Goal: Task Accomplishment & Management: Manage account settings

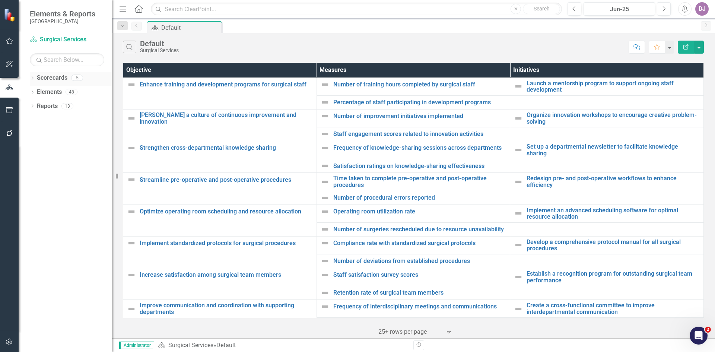
click at [60, 77] on link "Scorecards" at bounding box center [52, 78] width 31 height 9
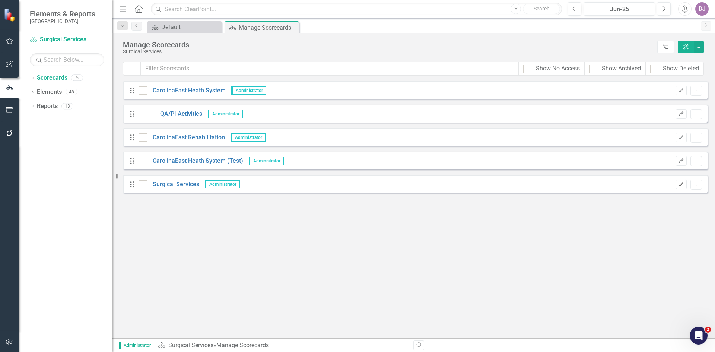
click at [683, 188] on button "Edit" at bounding box center [681, 185] width 11 height 10
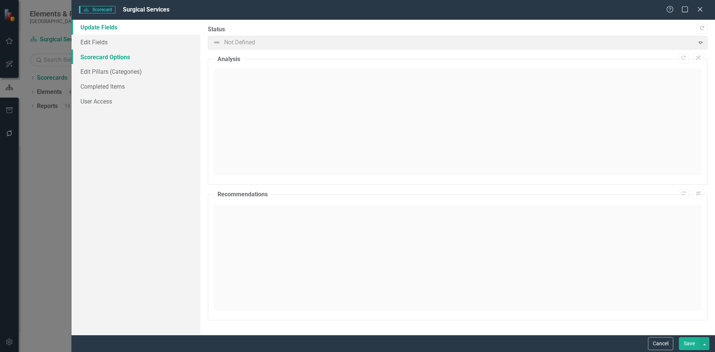
click at [122, 59] on link "Scorecard Options" at bounding box center [136, 57] width 129 height 15
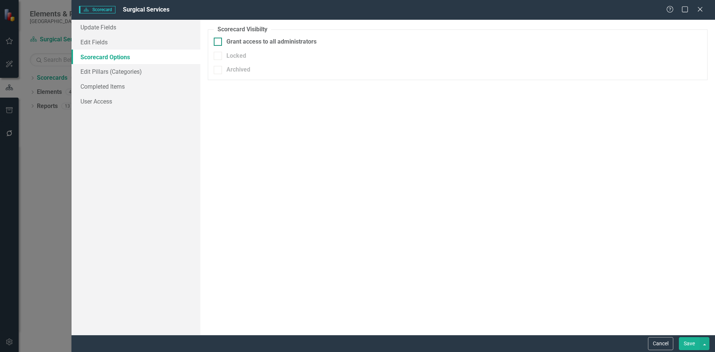
click at [219, 41] on div at bounding box center [218, 42] width 8 height 8
click at [219, 41] on input "Grant access to all administrators" at bounding box center [216, 40] width 5 height 5
checkbox input "true"
click at [108, 73] on link "Edit Pillars (Categories)" at bounding box center [136, 71] width 129 height 15
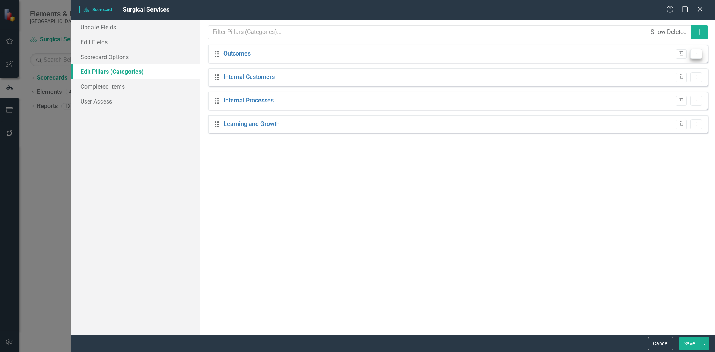
click at [697, 55] on icon "Dropdown Menu" at bounding box center [696, 53] width 6 height 5
click at [640, 67] on link "Edit Edit Pillar (Category)" at bounding box center [658, 66] width 87 height 14
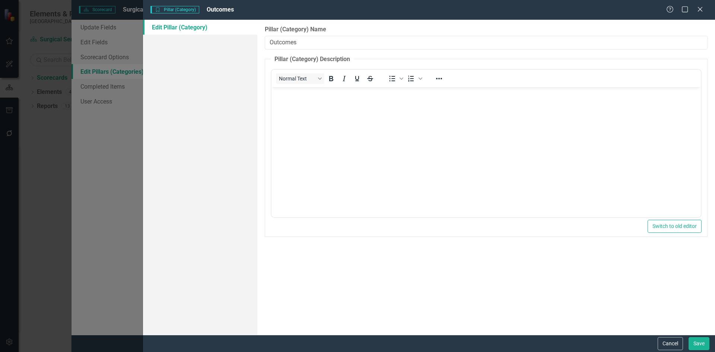
click at [549, 268] on div "Pillar (Category) Name Outcomes Pillar (Category) Description Normal Text To op…" at bounding box center [486, 177] width 458 height 315
click at [671, 346] on button "Cancel" at bounding box center [670, 343] width 25 height 13
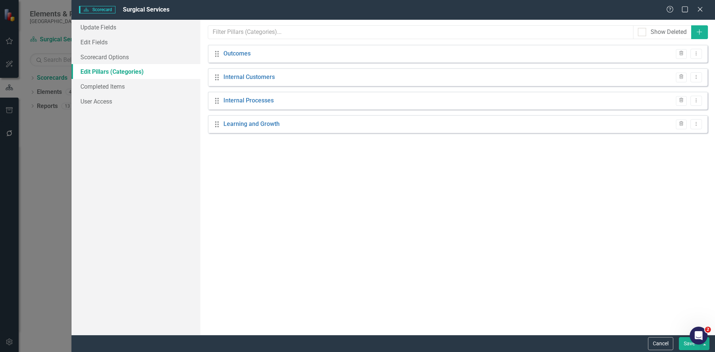
click at [687, 343] on button "Save" at bounding box center [689, 343] width 21 height 13
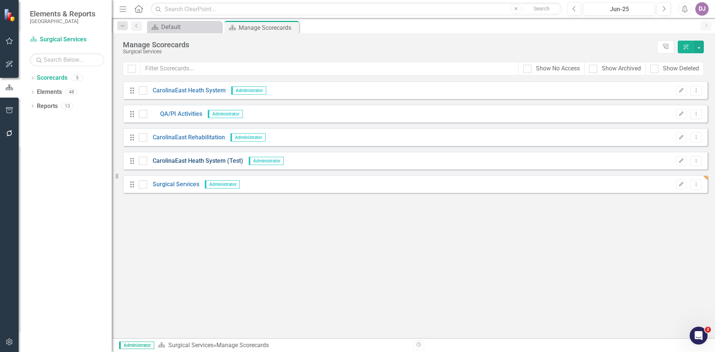
click at [186, 160] on link "CarolinaEast Heath System (Test)" at bounding box center [195, 161] width 96 height 9
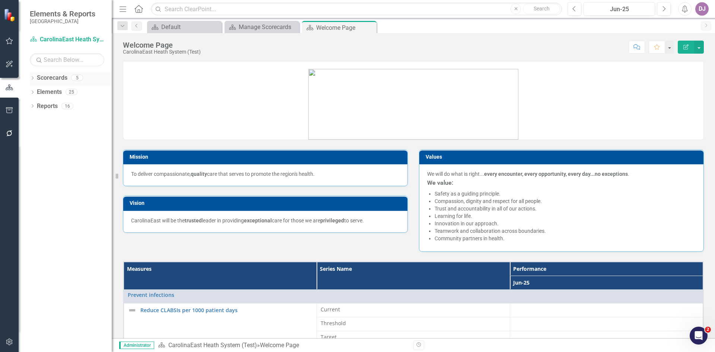
click at [60, 77] on link "Scorecards" at bounding box center [52, 78] width 31 height 9
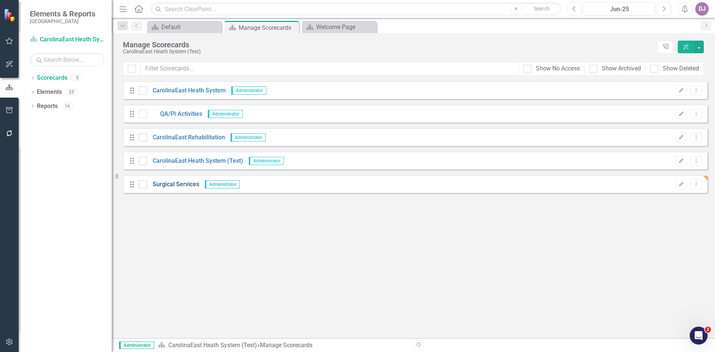
click at [183, 187] on link "Surgical Services" at bounding box center [173, 184] width 52 height 9
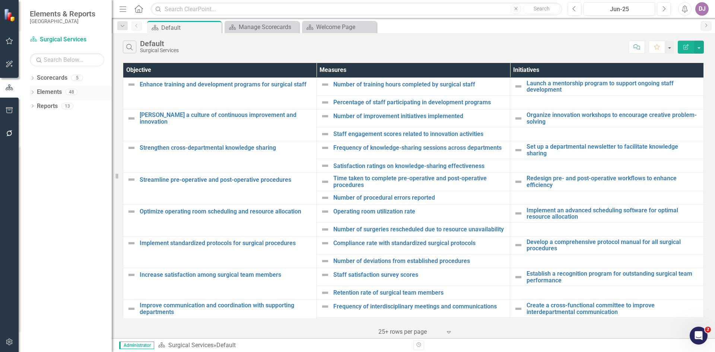
click at [56, 93] on link "Elements" at bounding box center [49, 92] width 25 height 9
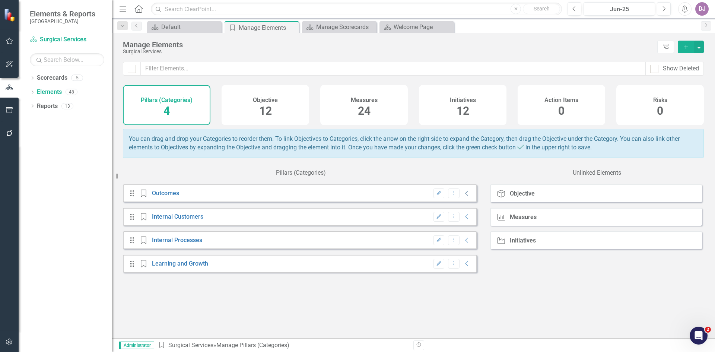
click at [463, 196] on icon "Collapse" at bounding box center [466, 193] width 7 height 6
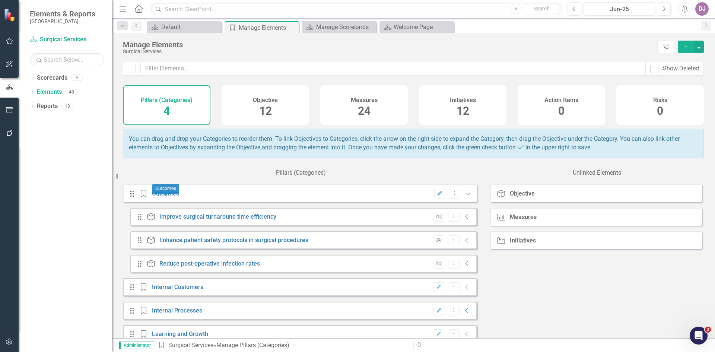
drag, startPoint x: 165, startPoint y: 199, endPoint x: 434, endPoint y: 199, distance: 269.3
click at [437, 196] on icon "Edit" at bounding box center [440, 193] width 6 height 4
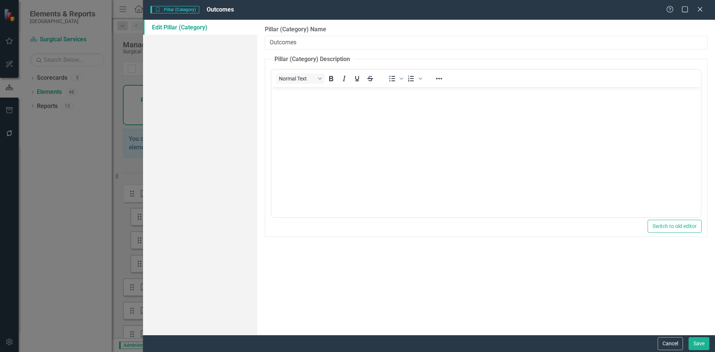
drag, startPoint x: 313, startPoint y: 43, endPoint x: 256, endPoint y: 42, distance: 57.4
click at [256, 42] on div "Edit Pillar (Category) Pillar (Category) Name Outcomes Pillar (Category) Descri…" at bounding box center [429, 177] width 572 height 315
type input "Safety"
click at [699, 343] on button "Save" at bounding box center [699, 343] width 21 height 13
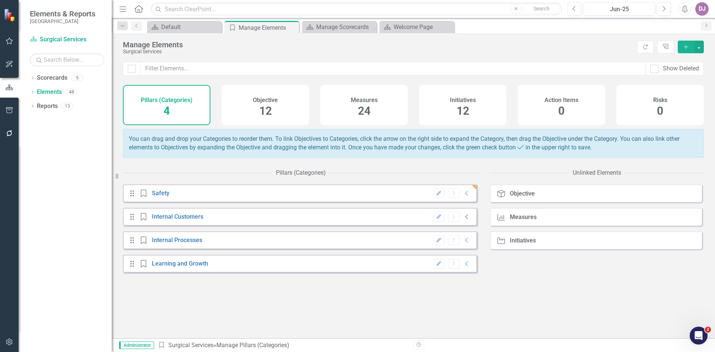
click at [463, 220] on icon "Collapse" at bounding box center [466, 217] width 7 height 6
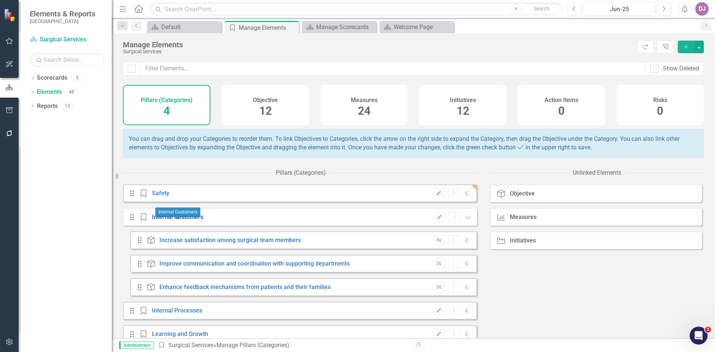
click at [182, 220] on link "Internal Customers" at bounding box center [177, 216] width 51 height 7
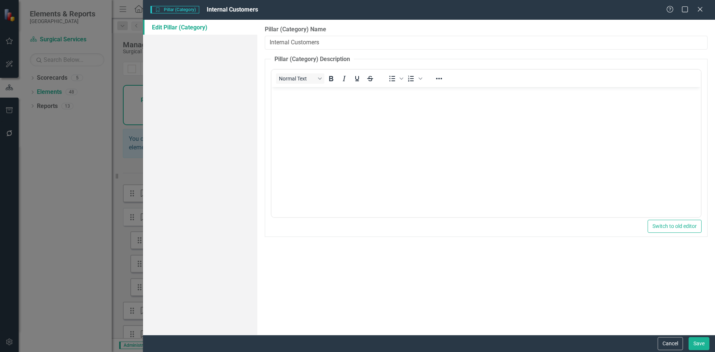
drag, startPoint x: 331, startPoint y: 44, endPoint x: 267, endPoint y: 50, distance: 63.6
click at [267, 50] on div "Pillar (Category) Name Internal Customers Pillar (Category) Description Normal …" at bounding box center [486, 177] width 458 height 315
type input "Service"
click at [703, 345] on button "Save" at bounding box center [699, 343] width 21 height 13
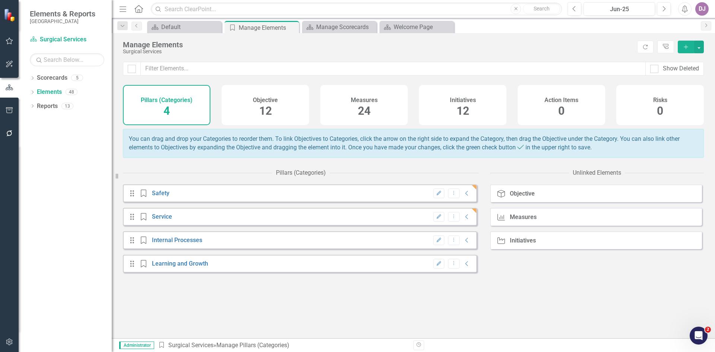
click at [437, 242] on icon "button" at bounding box center [439, 240] width 4 height 4
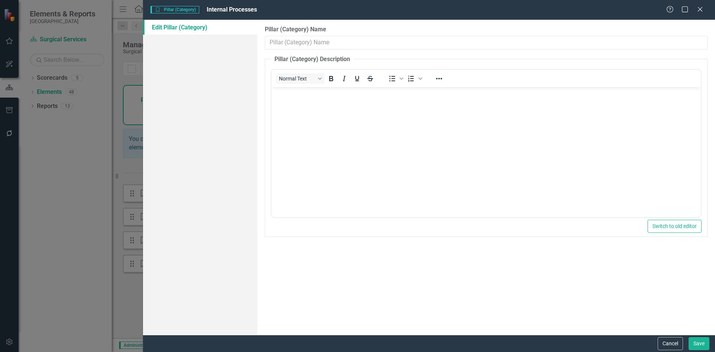
type input "Internal Processes"
click at [675, 347] on button "Cancel" at bounding box center [670, 343] width 25 height 13
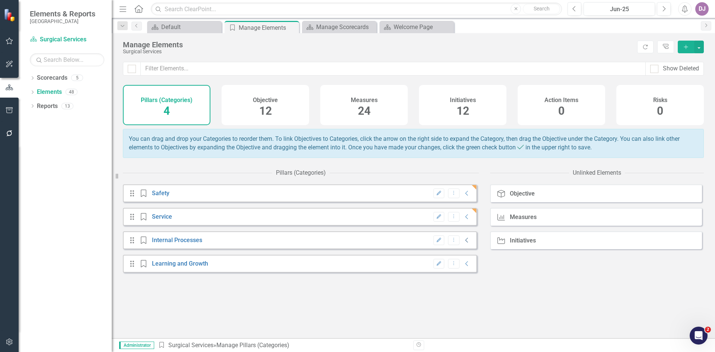
click at [463, 243] on icon "Collapse" at bounding box center [466, 240] width 7 height 6
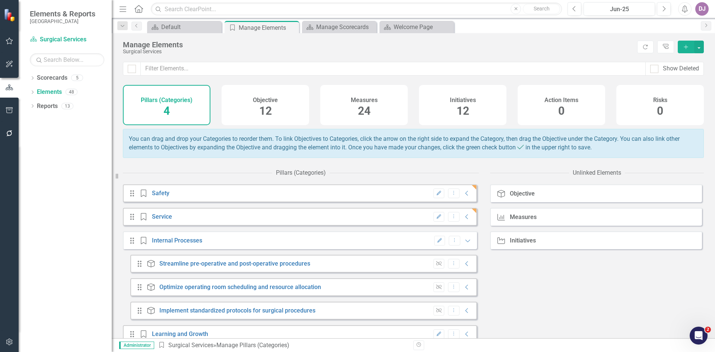
click at [437, 243] on icon "Edit" at bounding box center [440, 240] width 6 height 4
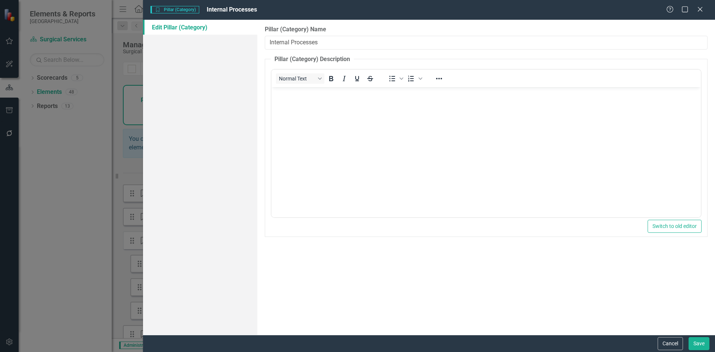
drag, startPoint x: 345, startPoint y: 39, endPoint x: 269, endPoint y: 48, distance: 76.1
click at [269, 48] on input "Internal Processes" at bounding box center [486, 43] width 443 height 14
type input "Quality"
click at [696, 343] on button "Save" at bounding box center [699, 343] width 21 height 13
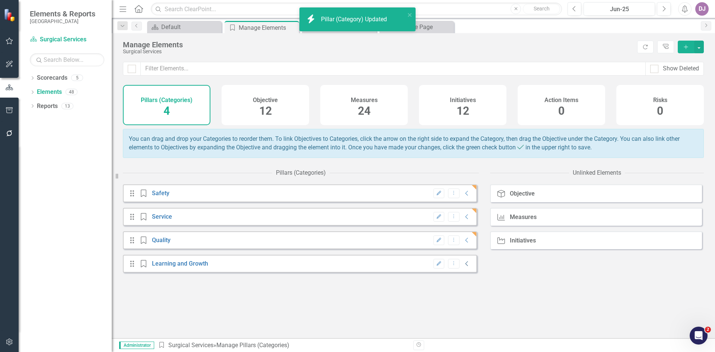
click at [463, 267] on icon "Collapse" at bounding box center [466, 264] width 7 height 6
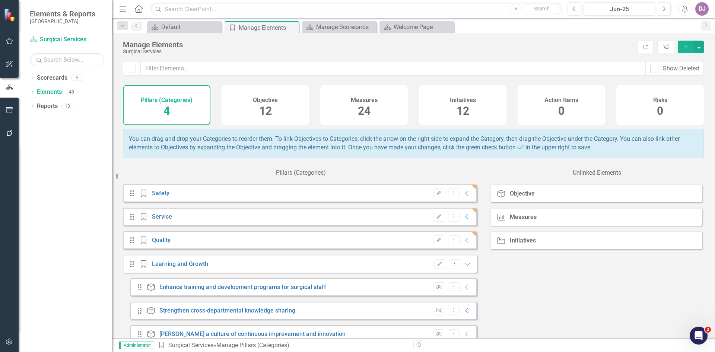
scroll to position [16, 0]
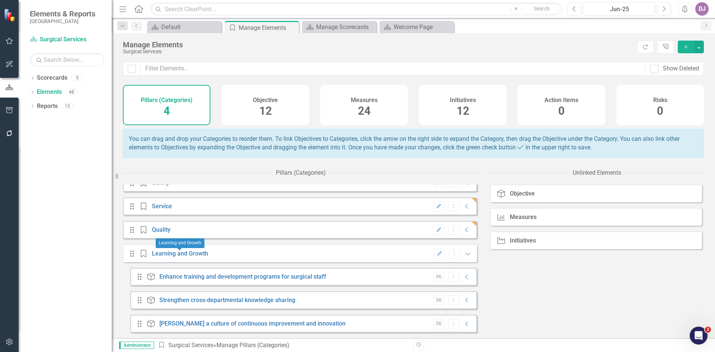
drag, startPoint x: 175, startPoint y: 253, endPoint x: 433, endPoint y: 257, distance: 257.8
click at [434, 257] on button "Edit" at bounding box center [439, 254] width 11 height 10
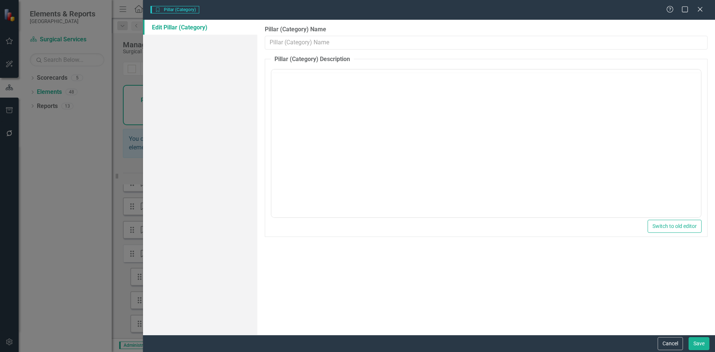
scroll to position [0, 0]
drag, startPoint x: 336, startPoint y: 37, endPoint x: 261, endPoint y: 47, distance: 75.9
click at [261, 47] on div "Pillar (Category) Name Learning and Growth Pillar (Category) Description Normal…" at bounding box center [486, 177] width 458 height 315
type input "People"
click at [702, 345] on button "Save" at bounding box center [699, 343] width 21 height 13
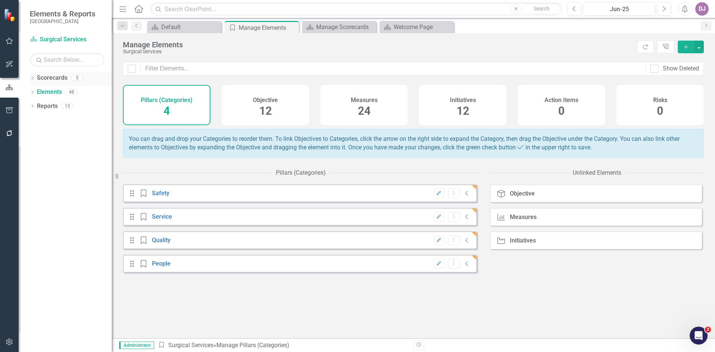
click at [61, 78] on link "Scorecards" at bounding box center [52, 78] width 31 height 9
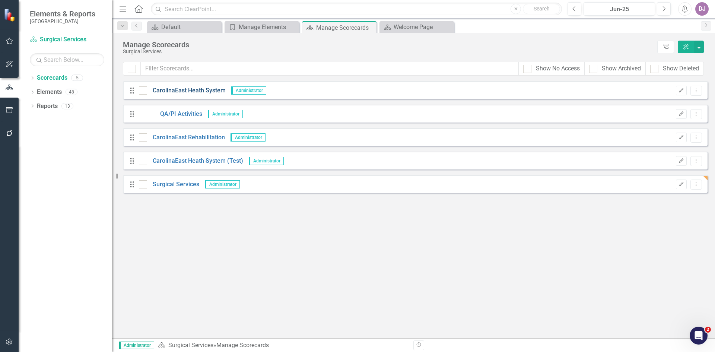
click at [184, 89] on link "CarolinaEast Heath System" at bounding box center [186, 90] width 79 height 9
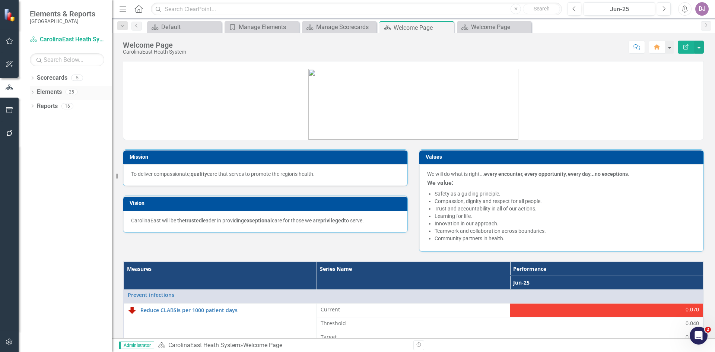
click at [55, 90] on link "Elements" at bounding box center [49, 92] width 25 height 9
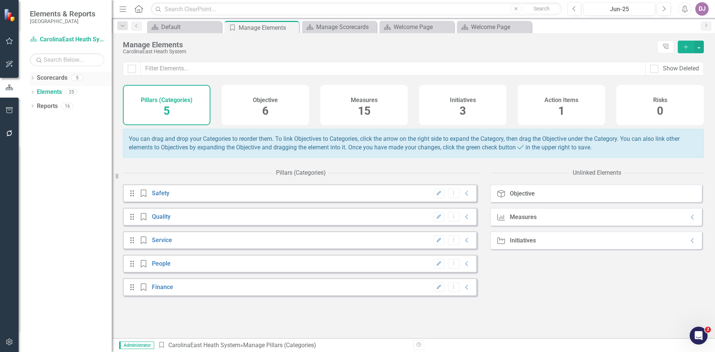
click at [54, 78] on link "Scorecards" at bounding box center [52, 78] width 31 height 9
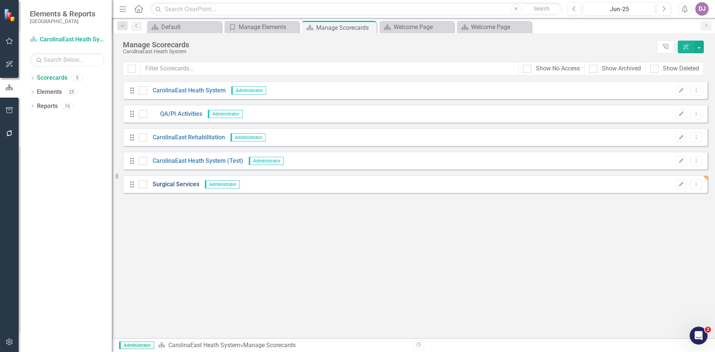
click at [167, 185] on link "Surgical Services" at bounding box center [173, 184] width 52 height 9
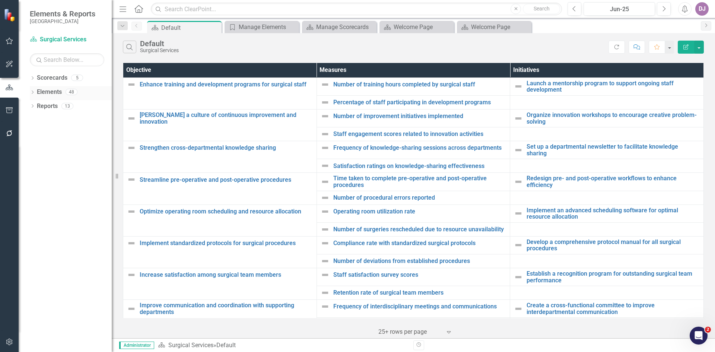
click at [54, 93] on link "Elements" at bounding box center [49, 92] width 25 height 9
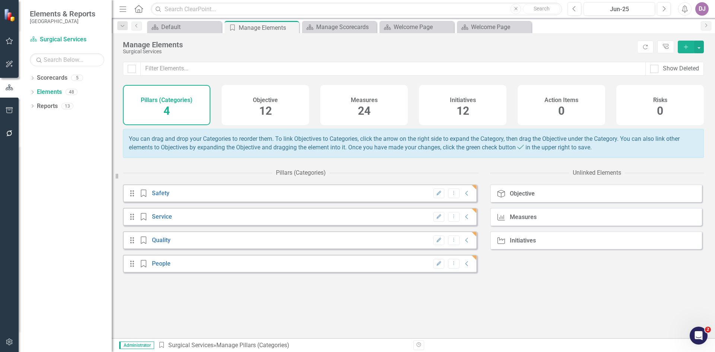
click at [536, 220] on div "Measures" at bounding box center [523, 217] width 27 height 7
click at [528, 220] on div "Measures" at bounding box center [523, 217] width 27 height 7
click at [463, 196] on icon "Collapse" at bounding box center [466, 193] width 7 height 6
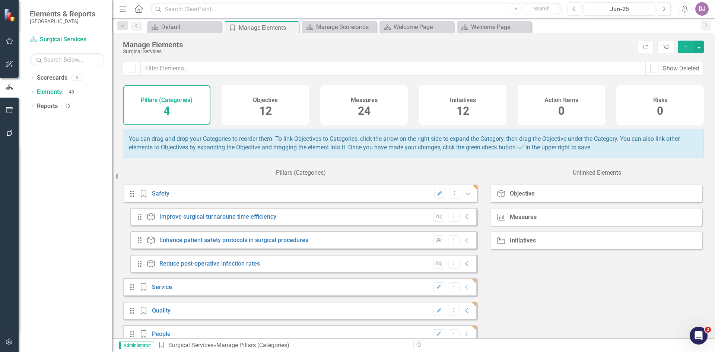
scroll to position [16, 0]
